Goal: Information Seeking & Learning: Learn about a topic

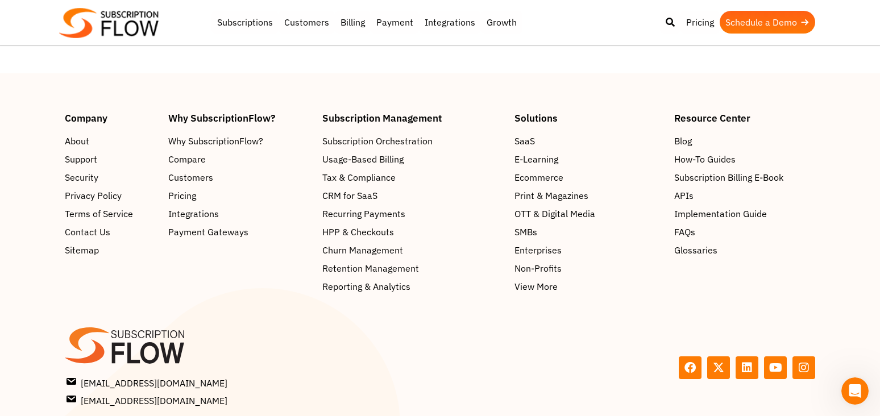
scroll to position [5551, 0]
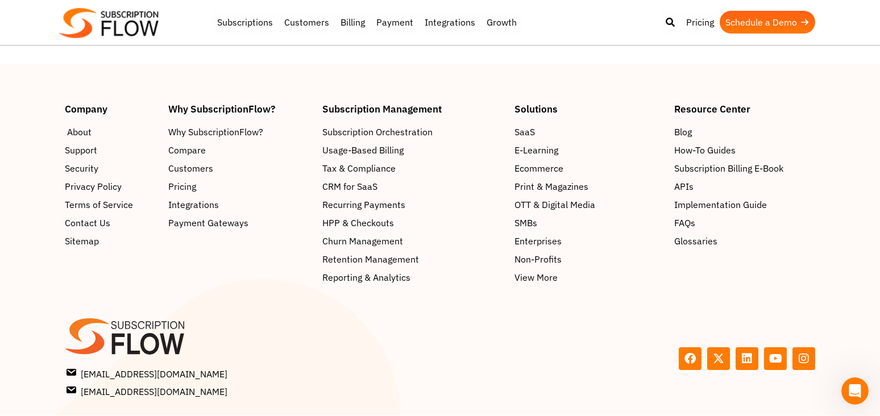
click at [78, 126] on span "About" at bounding box center [79, 133] width 24 height 14
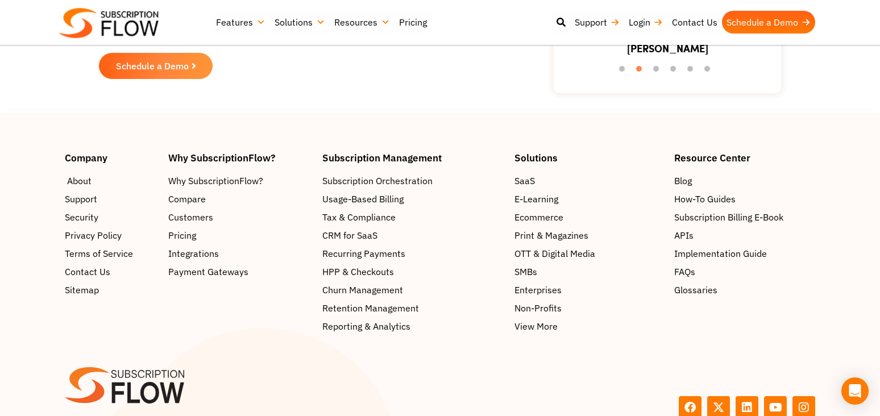
scroll to position [1826, 0]
click at [85, 265] on span "Contact Us" at bounding box center [89, 272] width 45 height 14
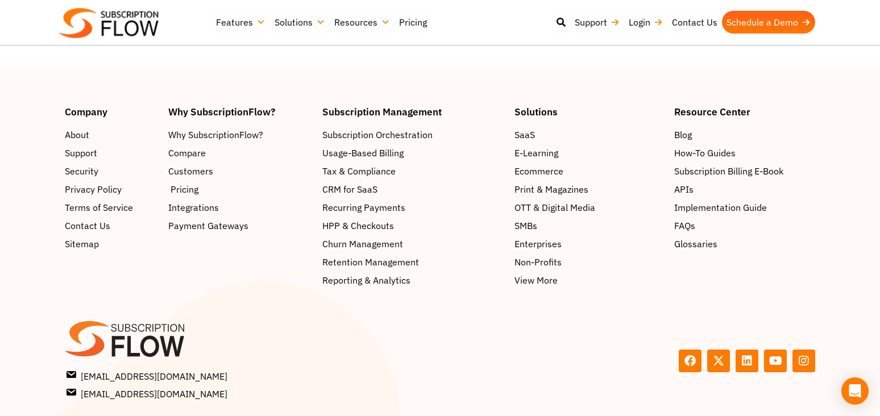
scroll to position [1306, 1]
click at [180, 187] on span "Pricing" at bounding box center [184, 191] width 28 height 14
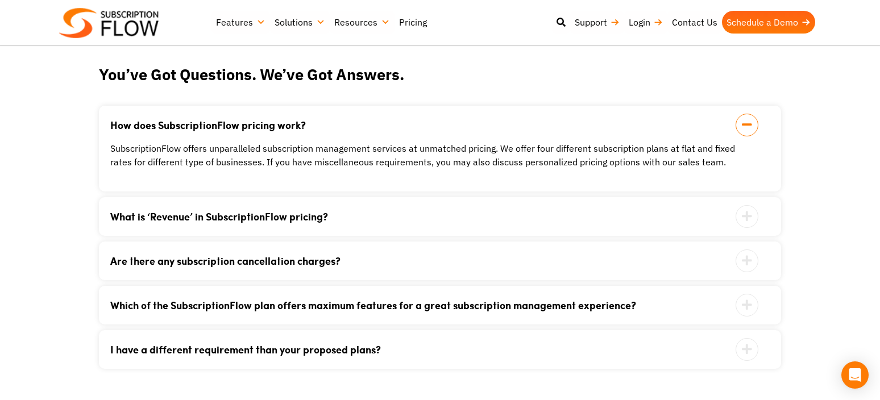
scroll to position [1157, 0]
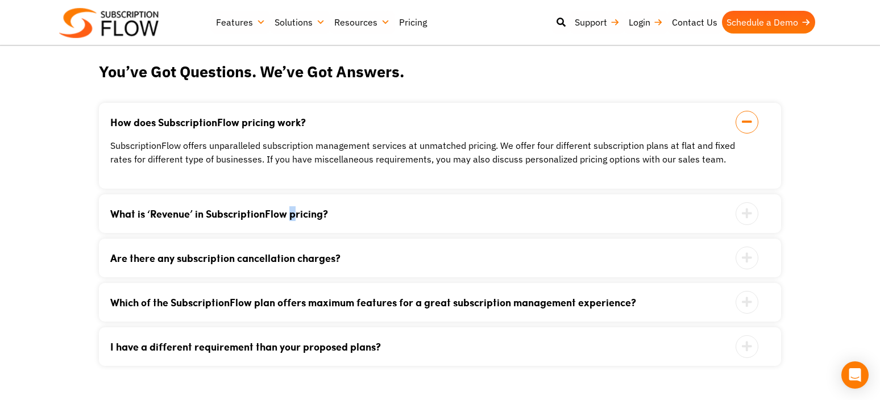
click at [293, 212] on link "What is ‘Revenue’ in SubscriptionFlow pricing?" at bounding box center [425, 214] width 631 height 10
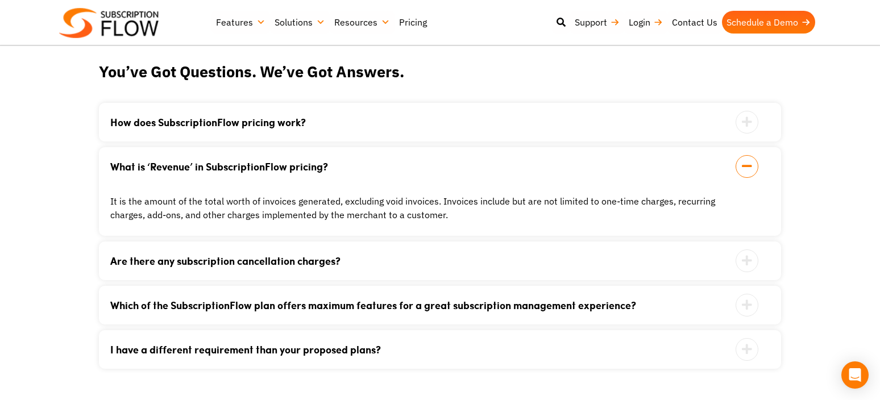
click at [385, 302] on link "Which of the SubscriptionFlow plan offers maximum features for a great subscrip…" at bounding box center [425, 305] width 631 height 10
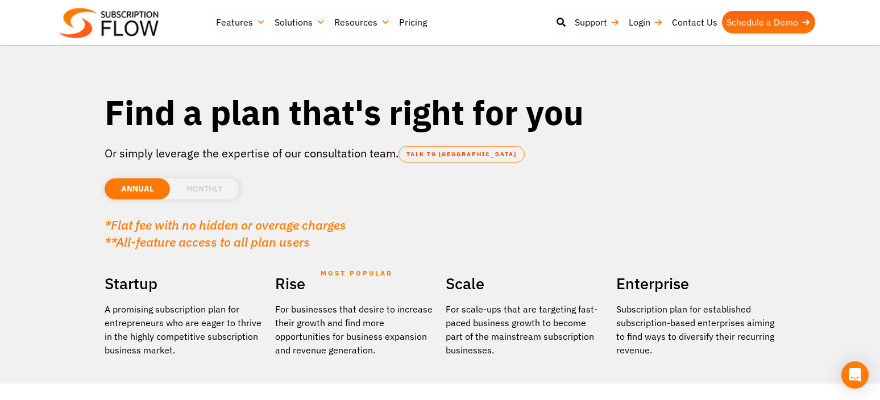
scroll to position [0, 0]
